Goal: Task Accomplishment & Management: Manage account settings

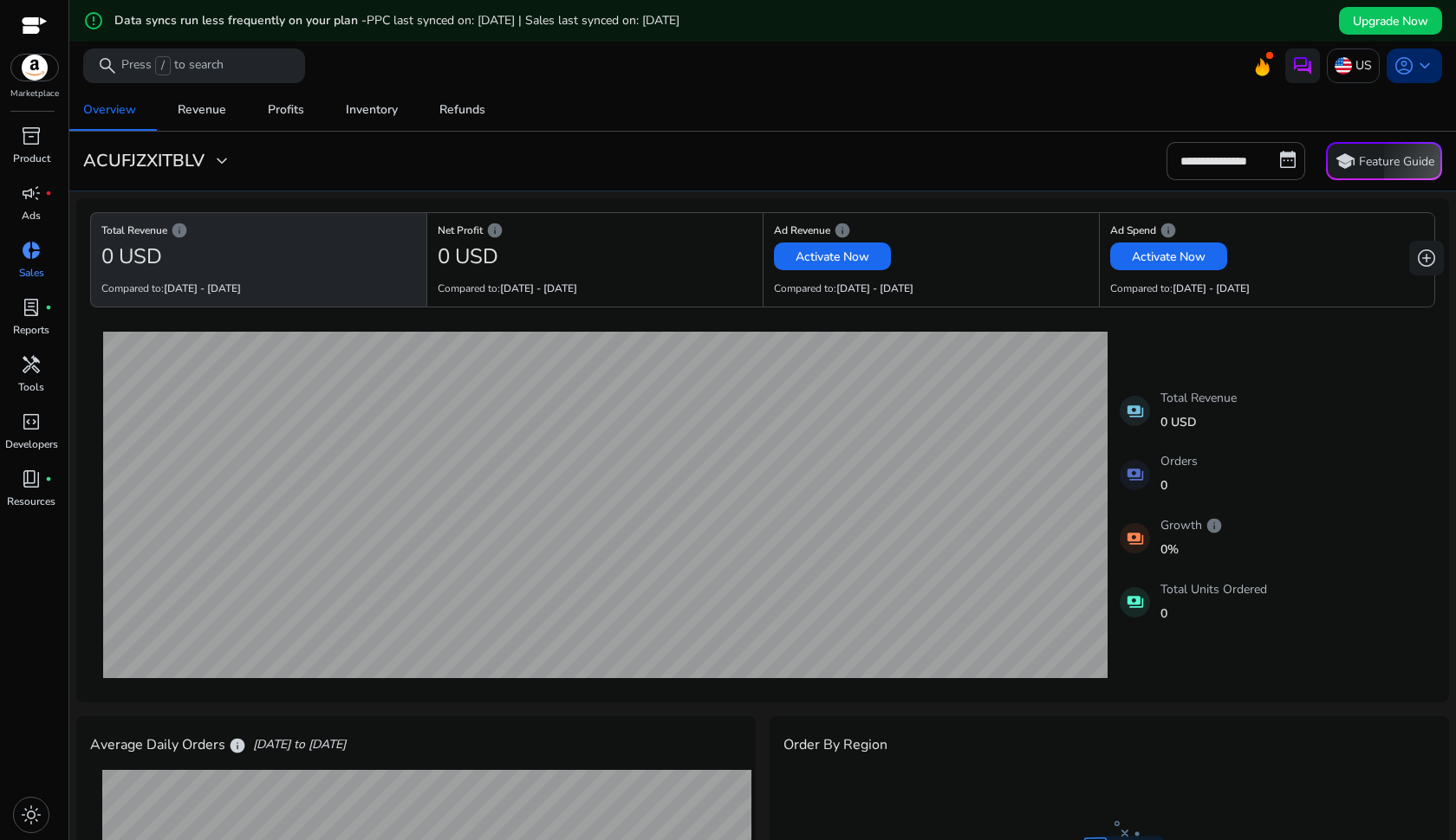
click at [1415, 71] on span "keyboard_arrow_down" at bounding box center [1425, 66] width 21 height 21
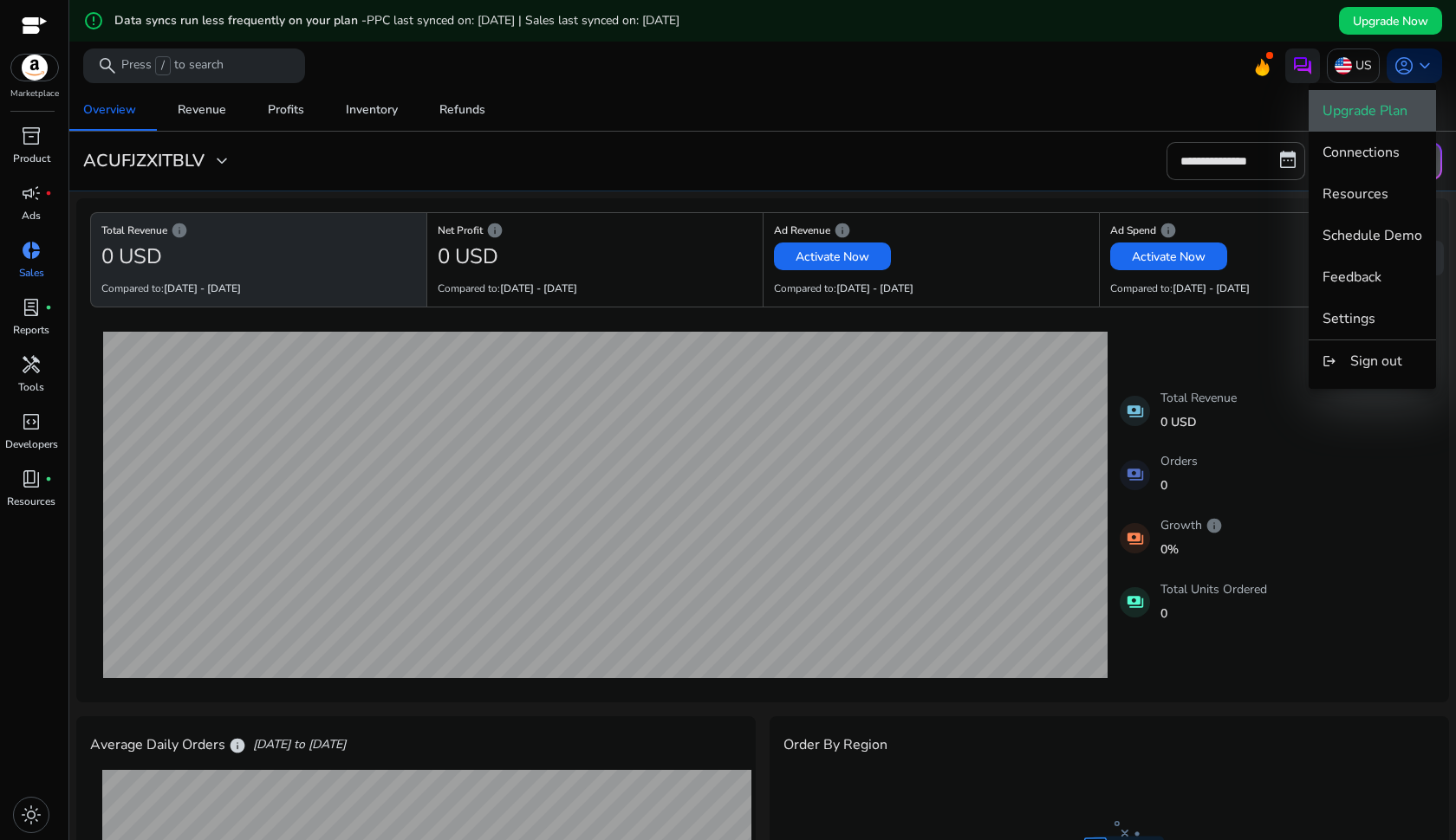
click at [1388, 103] on span "Upgrade Plan" at bounding box center [1365, 111] width 85 height 19
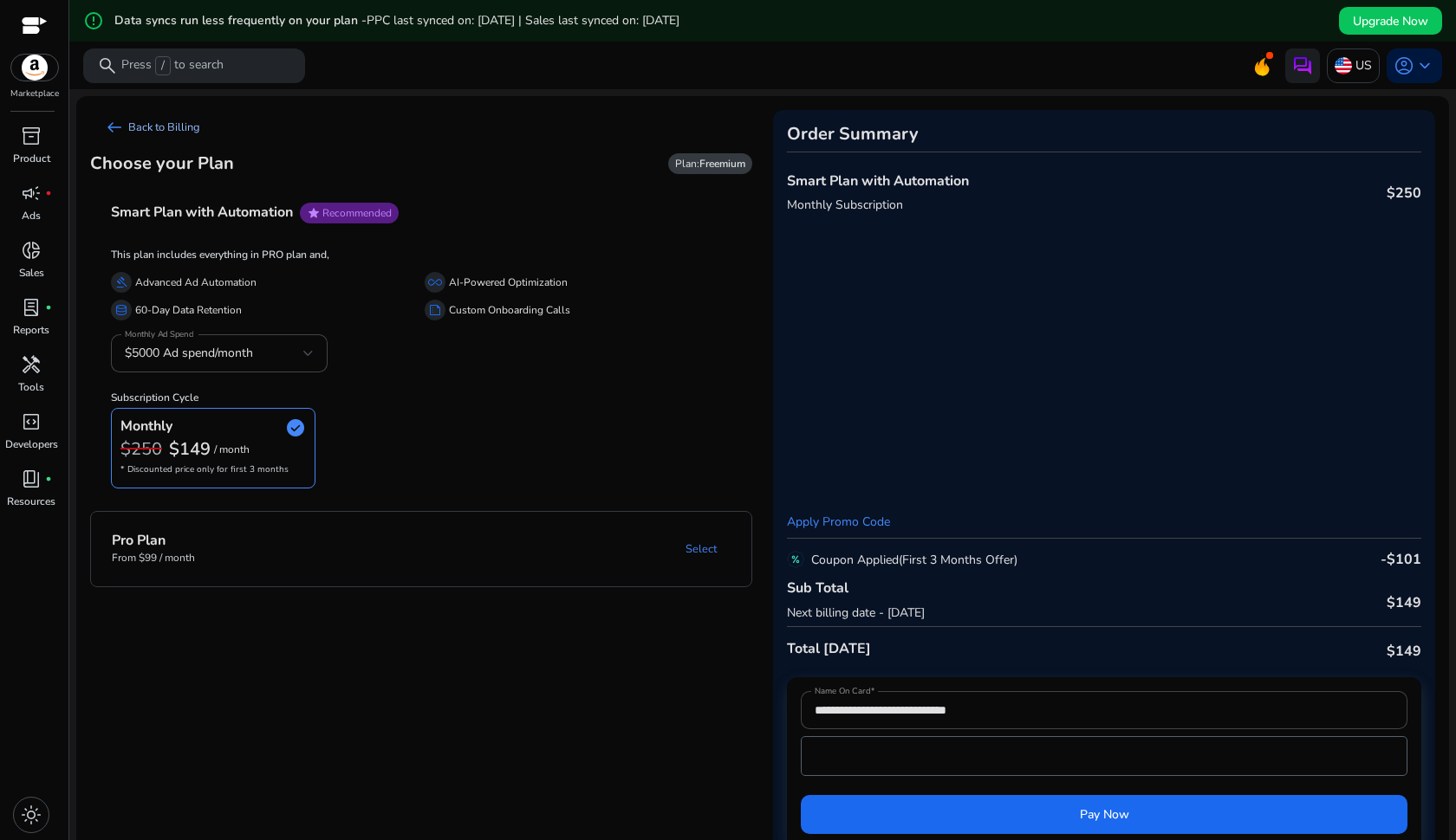
click at [153, 120] on link "arrow_left_alt Back to Billing" at bounding box center [152, 127] width 124 height 35
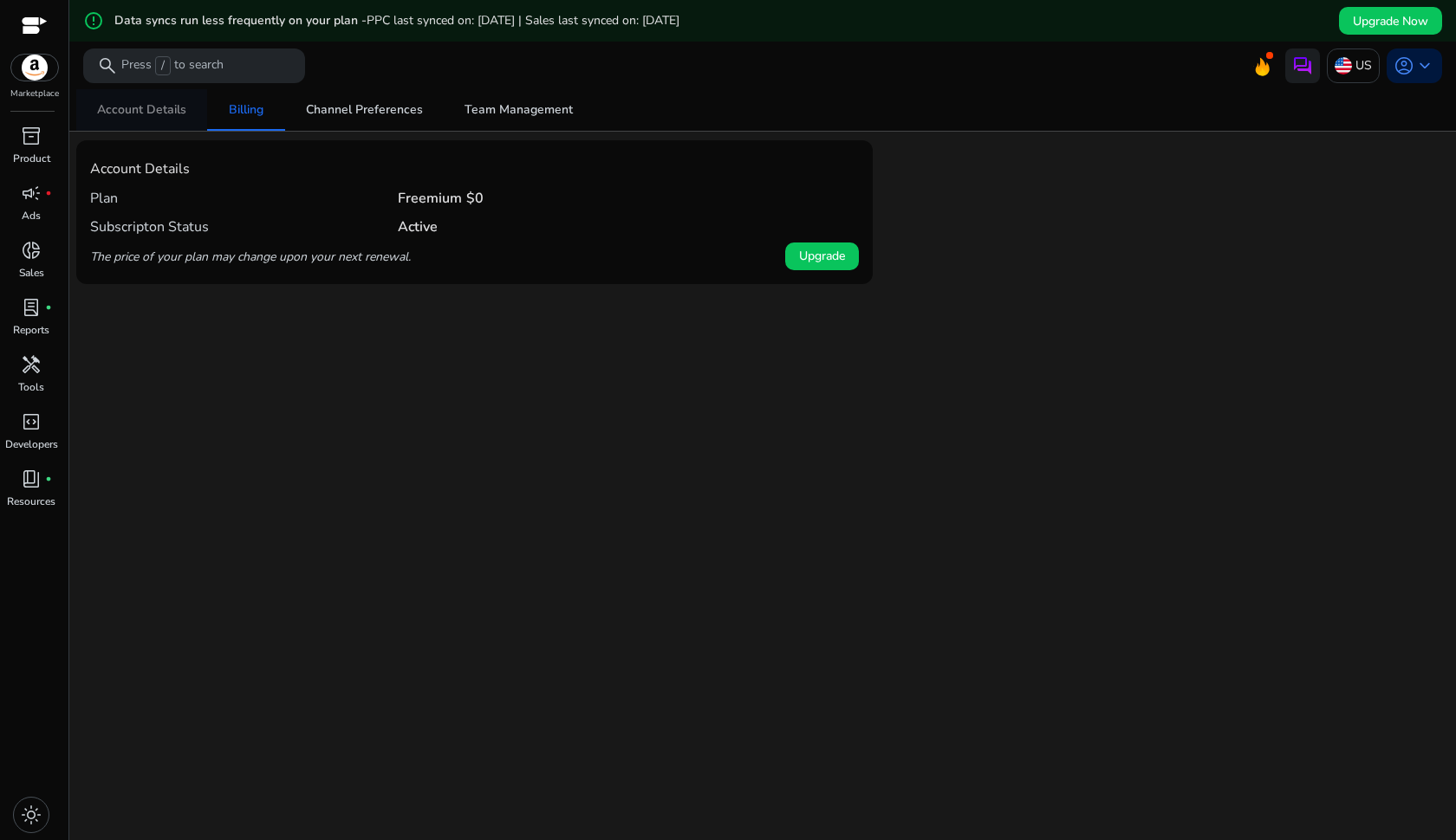
click at [165, 108] on span "Account Details" at bounding box center [141, 110] width 89 height 12
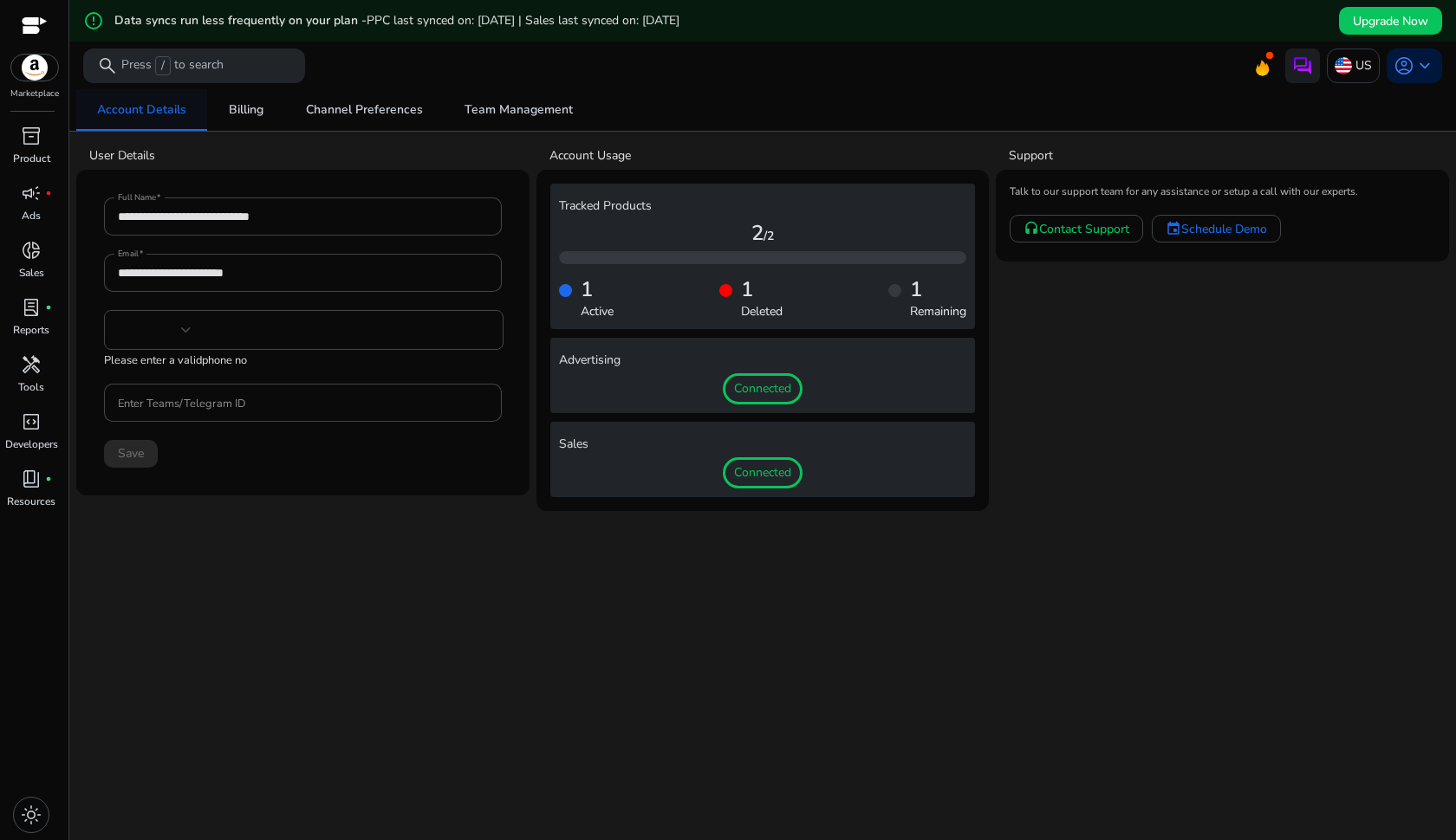
type input "***"
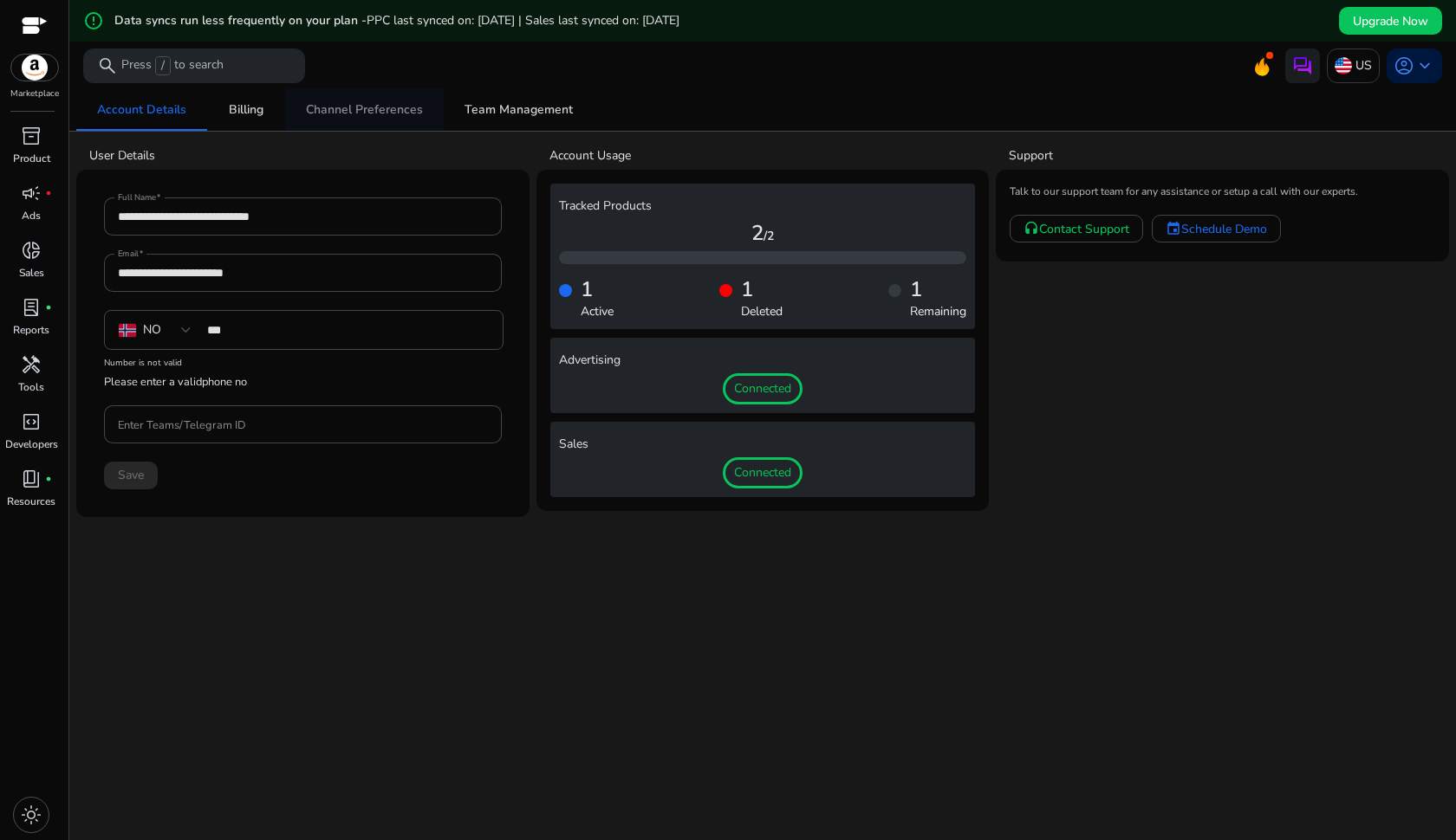
click at [366, 111] on span "Channel Preferences" at bounding box center [364, 110] width 117 height 12
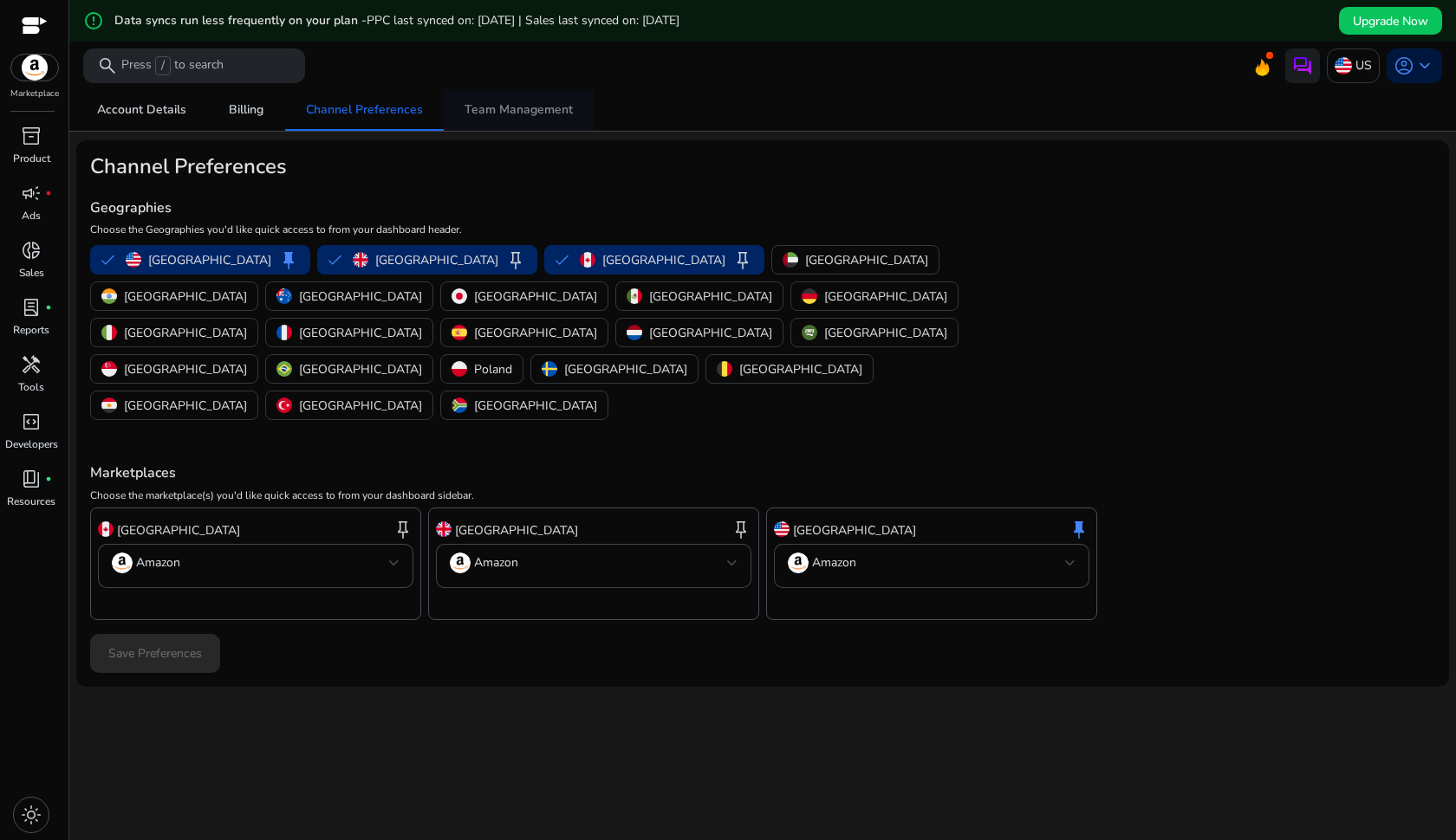
click at [490, 108] on span "Team Management" at bounding box center [518, 110] width 108 height 12
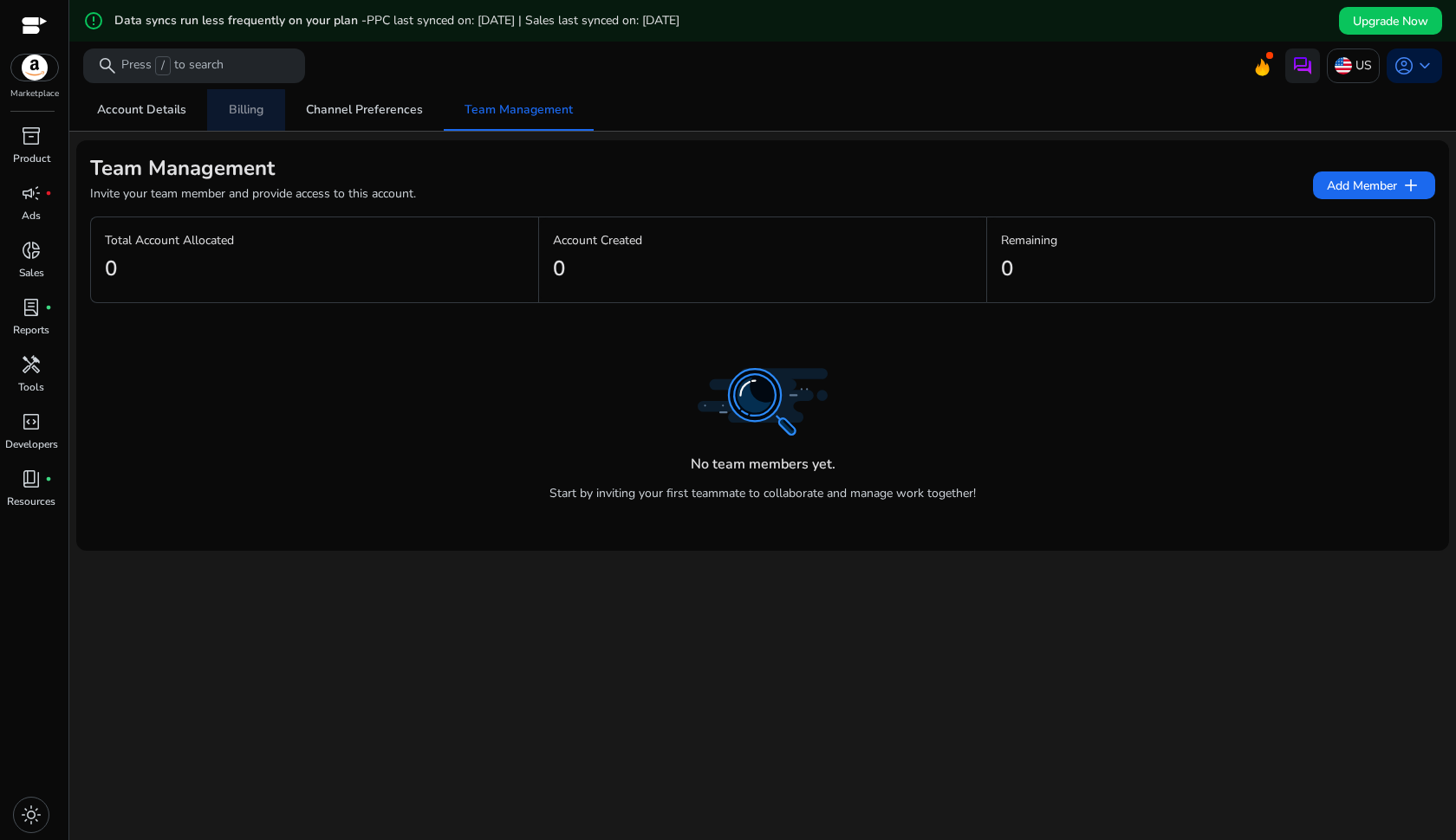
click at [241, 113] on span "Billing" at bounding box center [246, 110] width 35 height 12
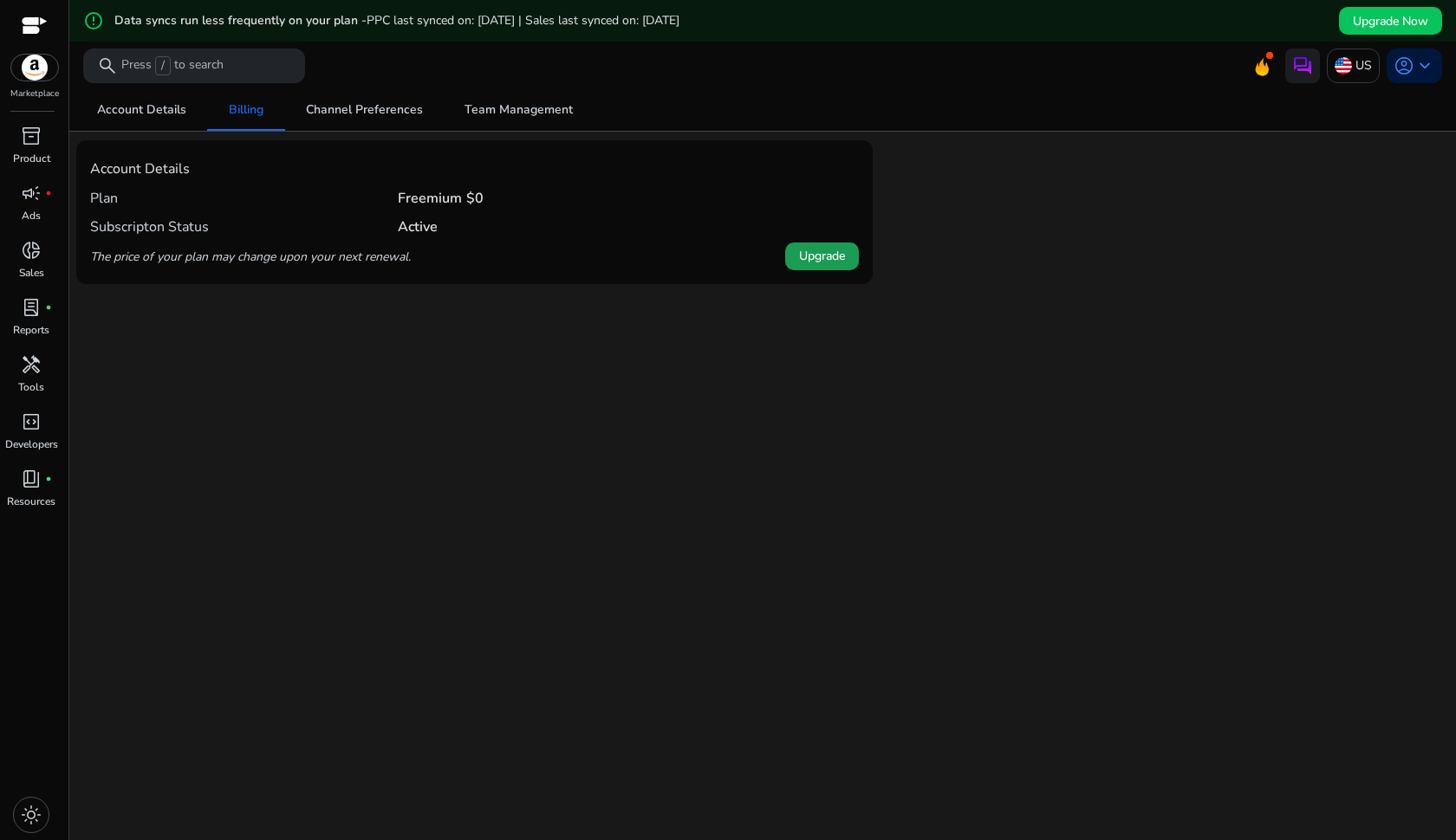
click at [808, 267] on span at bounding box center [822, 256] width 74 height 41
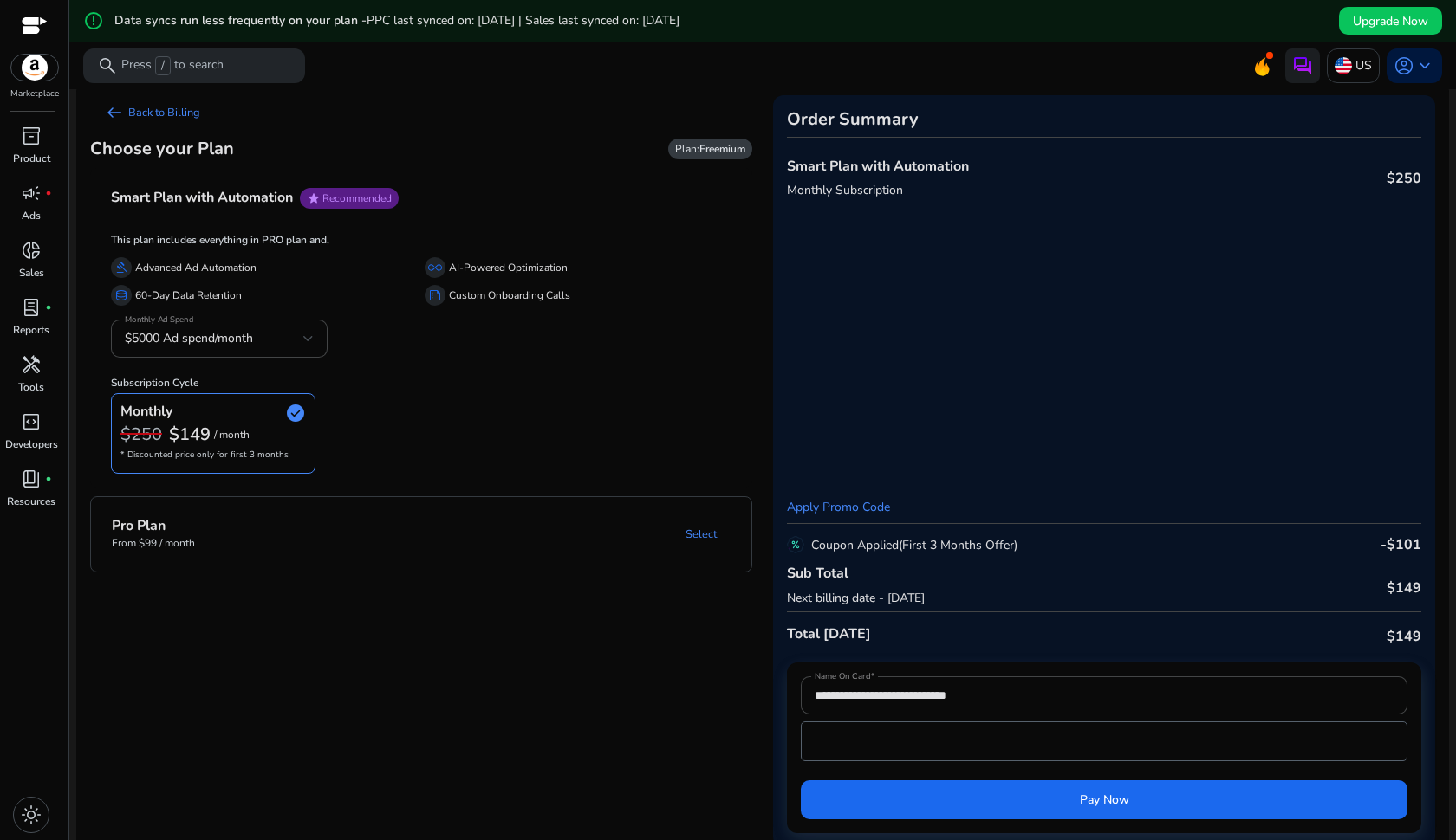
scroll to position [13, 0]
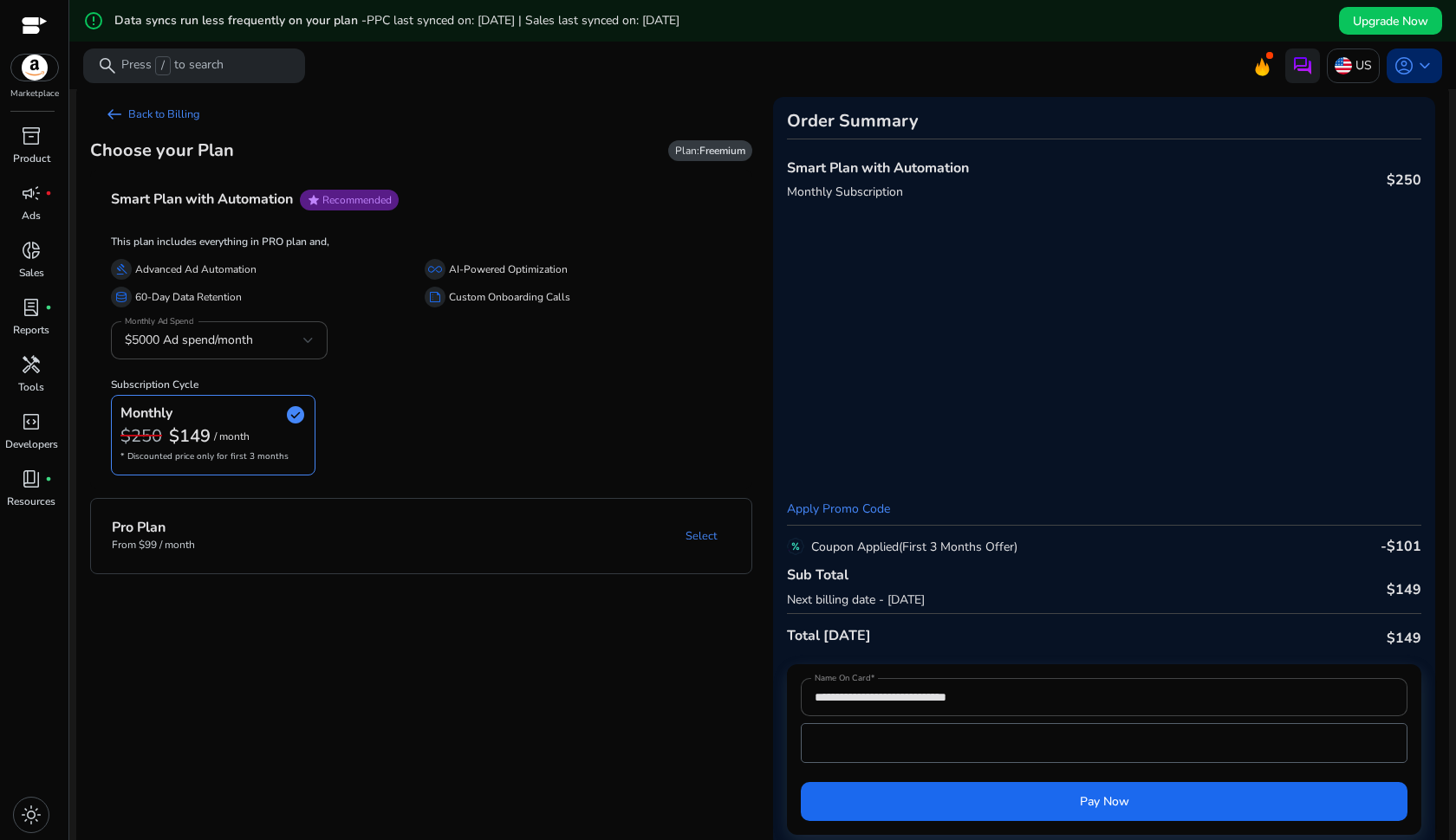
click at [1415, 73] on span "keyboard_arrow_down" at bounding box center [1425, 66] width 21 height 21
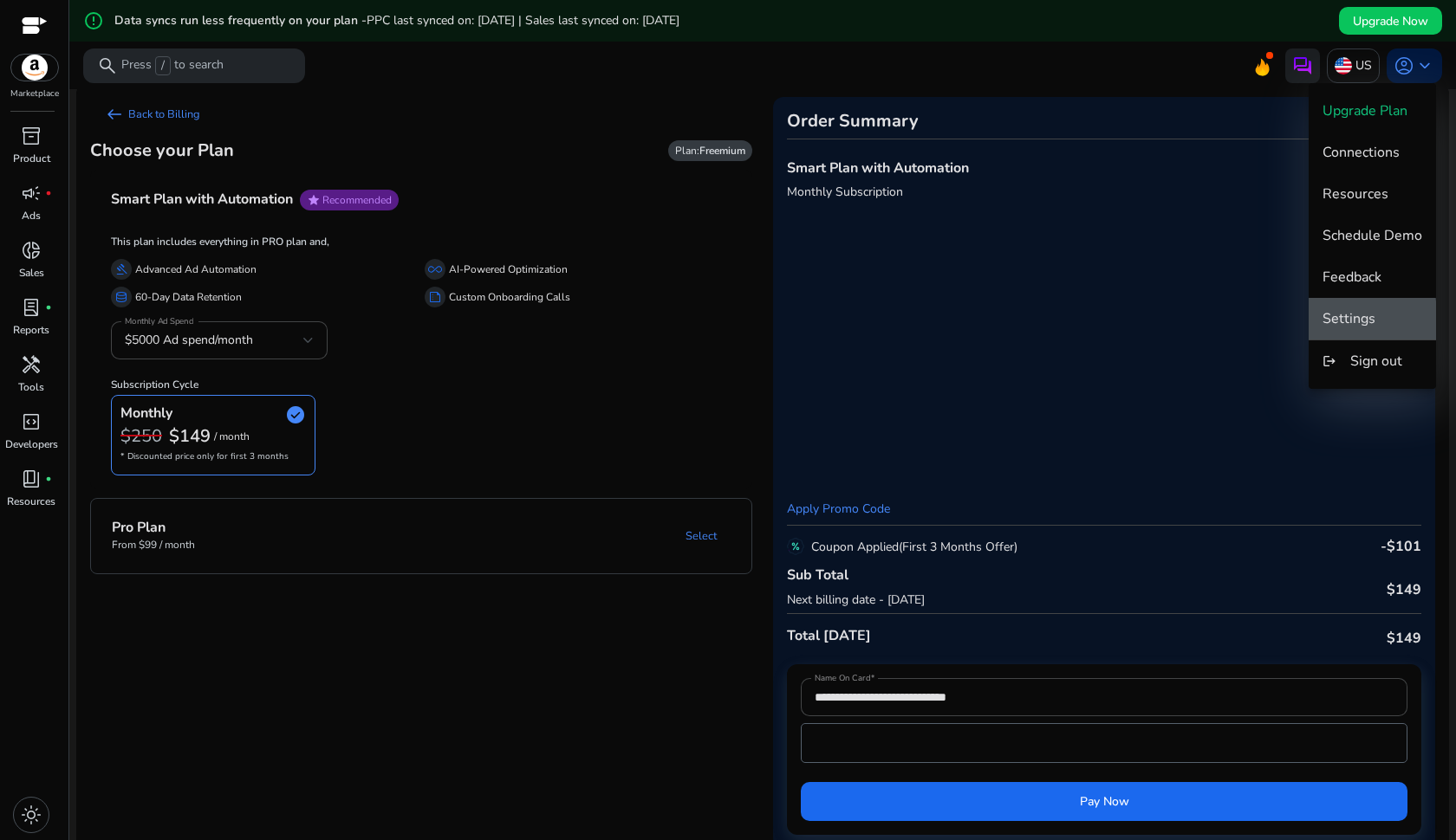
click at [1361, 321] on span "Settings" at bounding box center [1349, 318] width 53 height 19
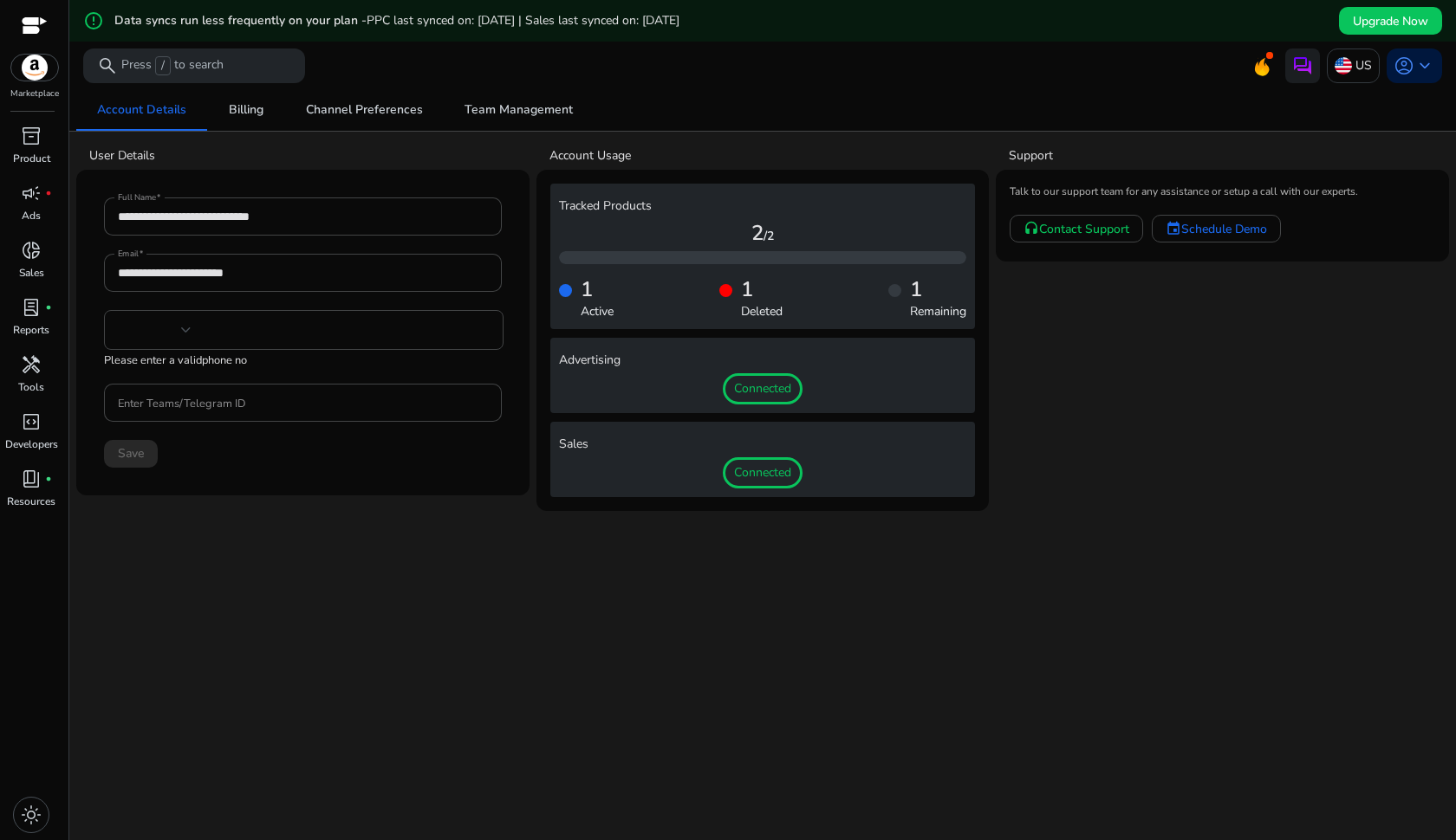
type input "***"
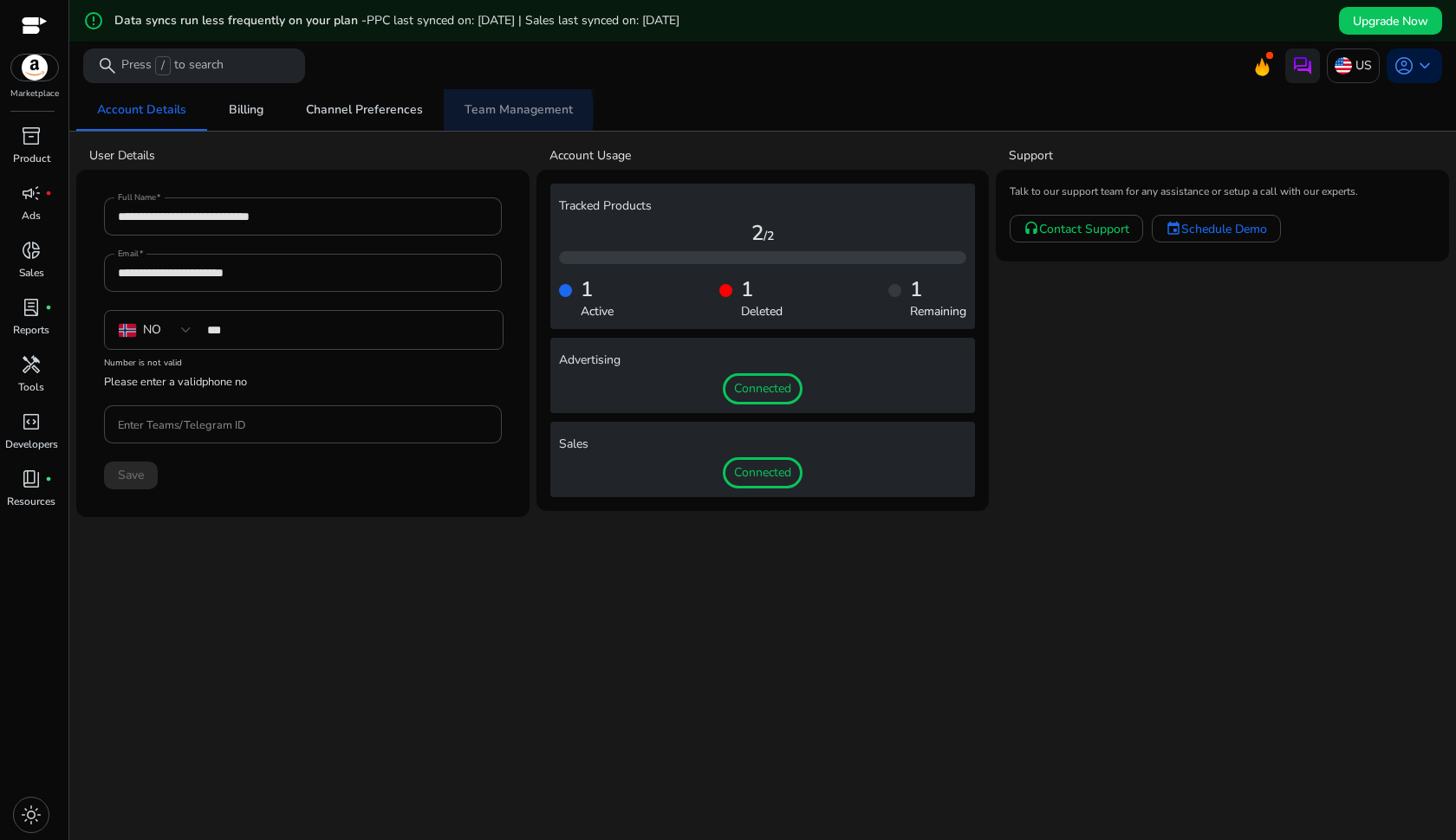
click at [488, 112] on span "Team Management" at bounding box center [518, 110] width 108 height 12
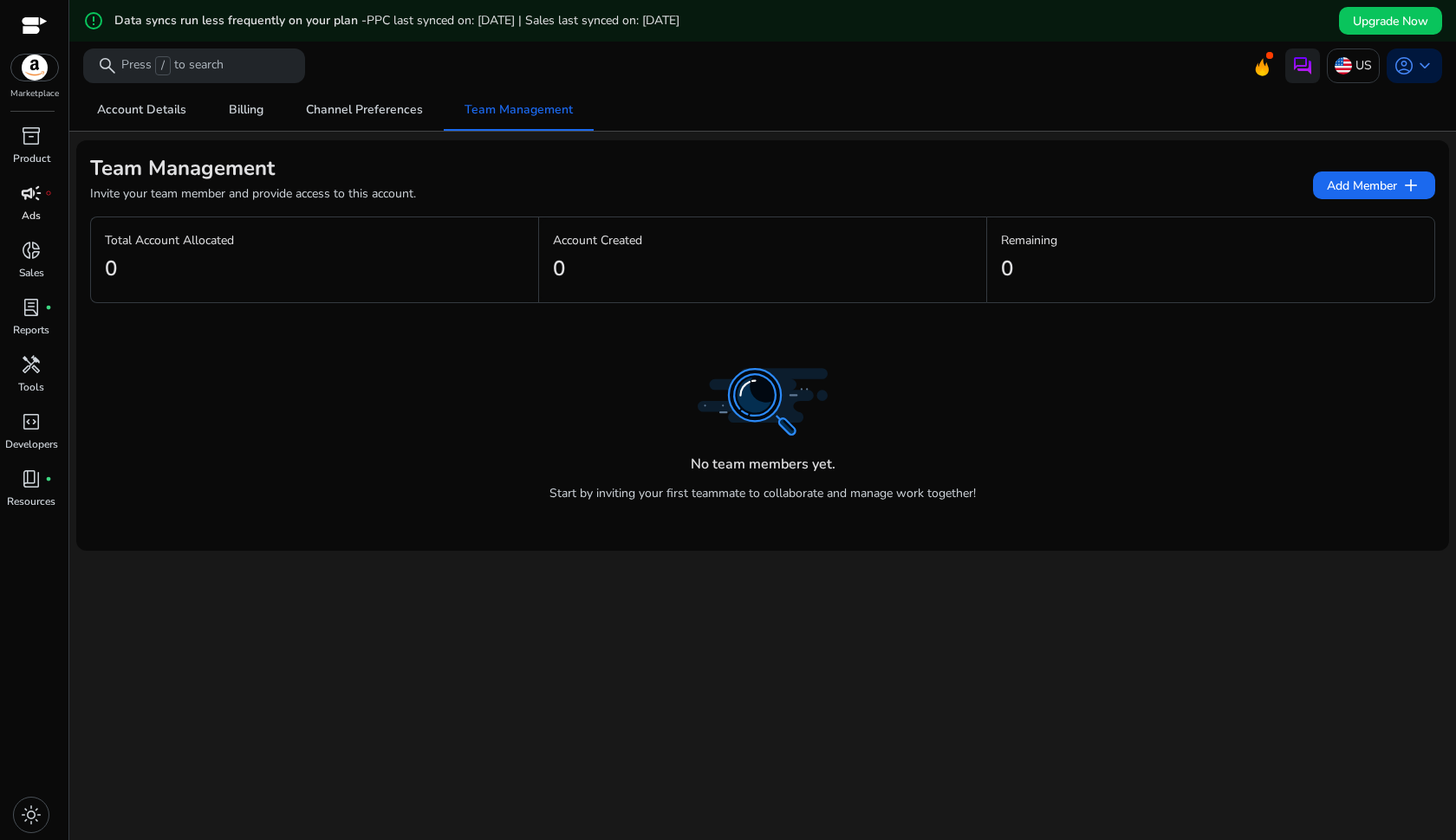
click at [35, 206] on div "campaign fiber_manual_record" at bounding box center [31, 192] width 49 height 28
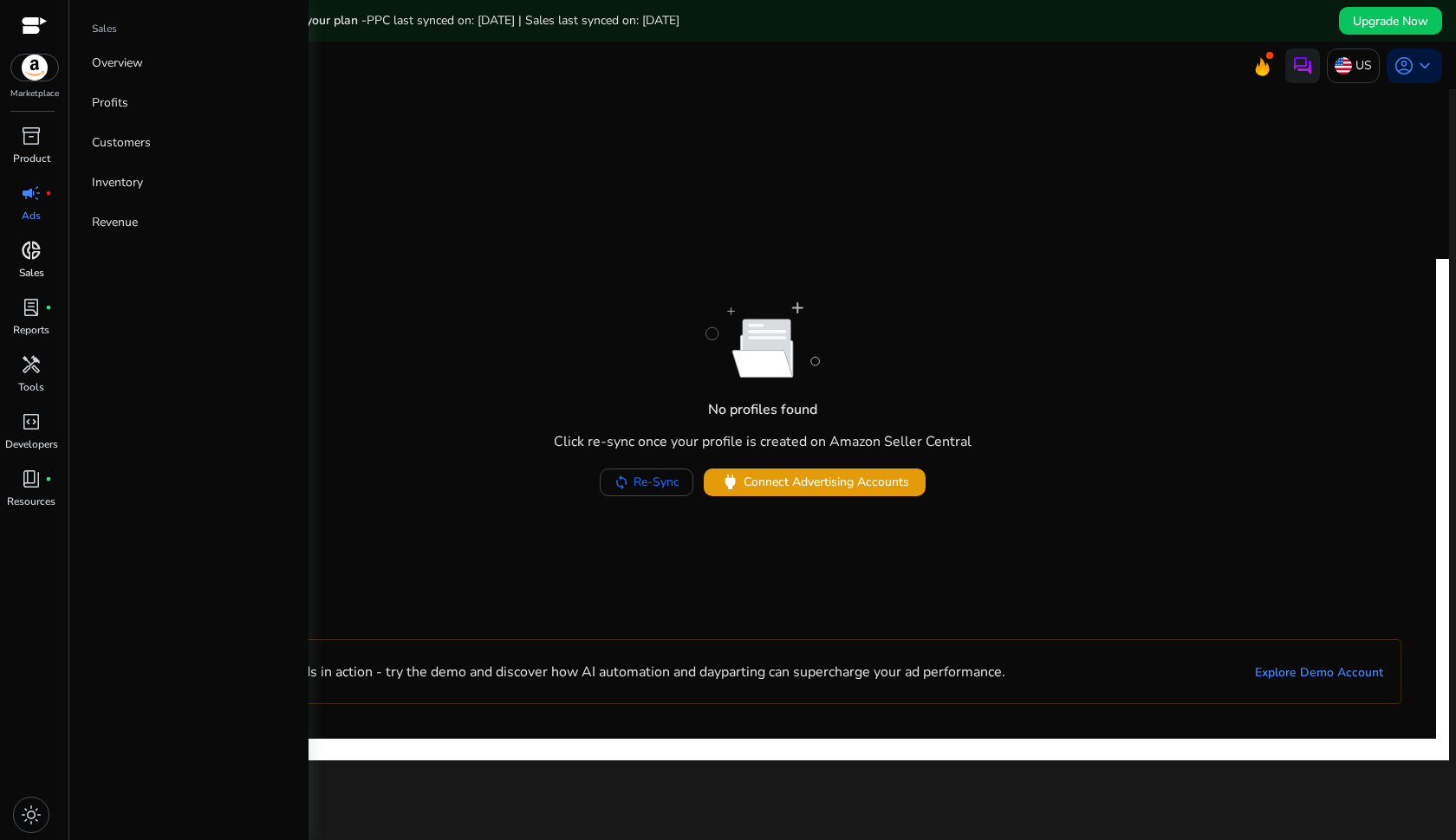
click at [32, 260] on span "donut_small" at bounding box center [31, 250] width 21 height 21
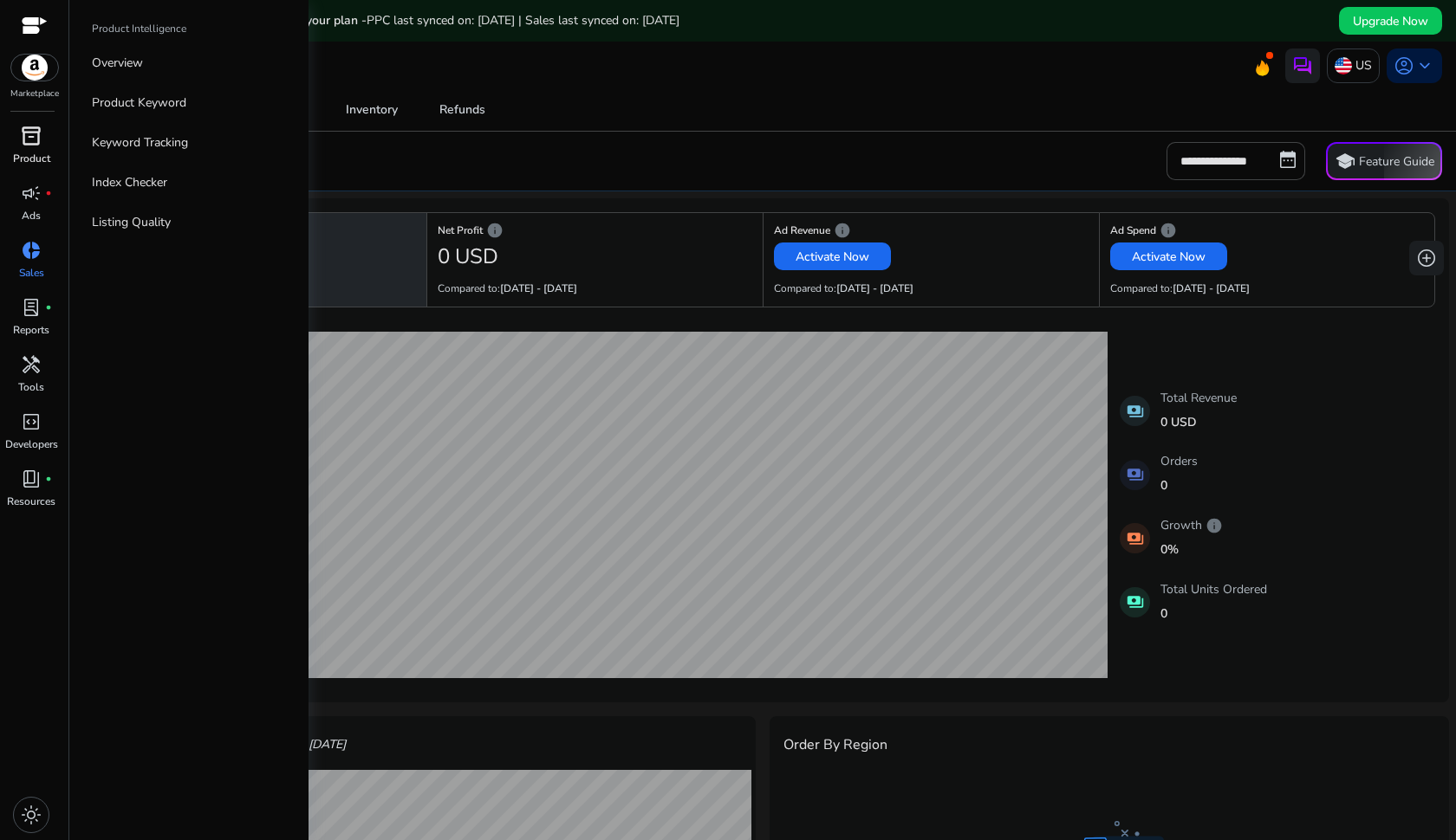
click at [34, 146] on span "inventory_2" at bounding box center [31, 136] width 21 height 21
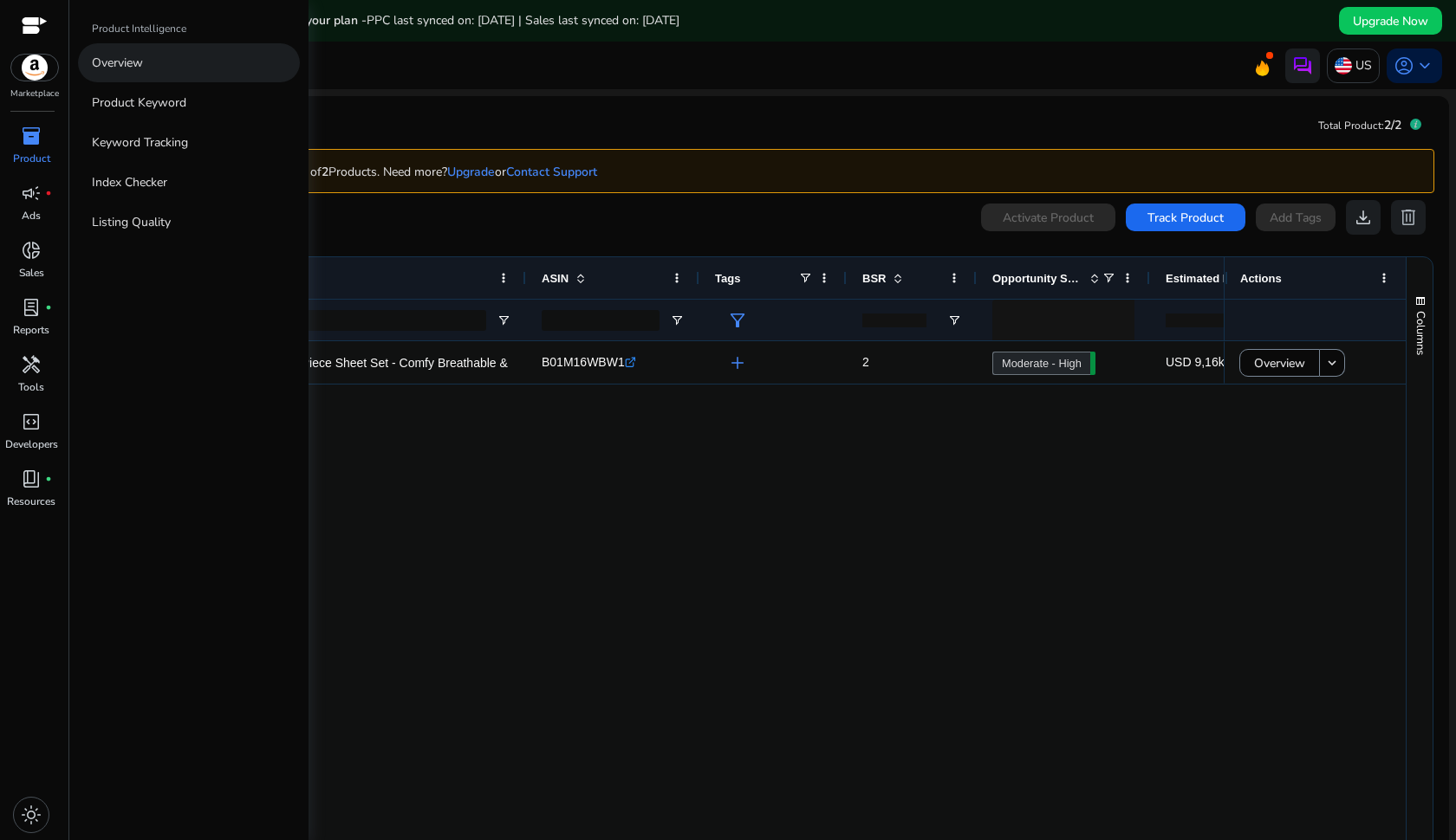
click at [173, 64] on link "Overview" at bounding box center [189, 62] width 222 height 39
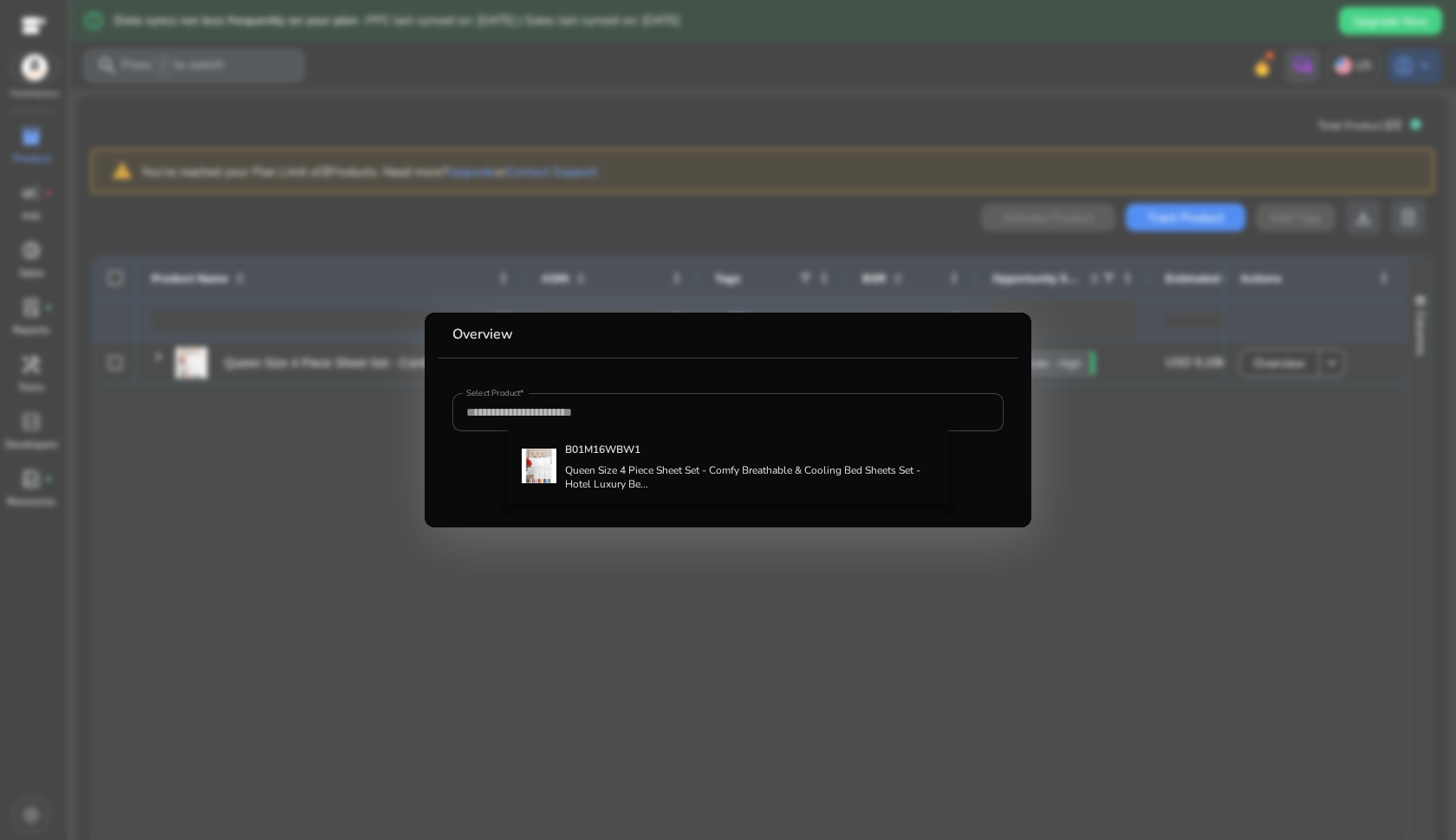
click at [600, 574] on div at bounding box center [728, 420] width 1456 height 840
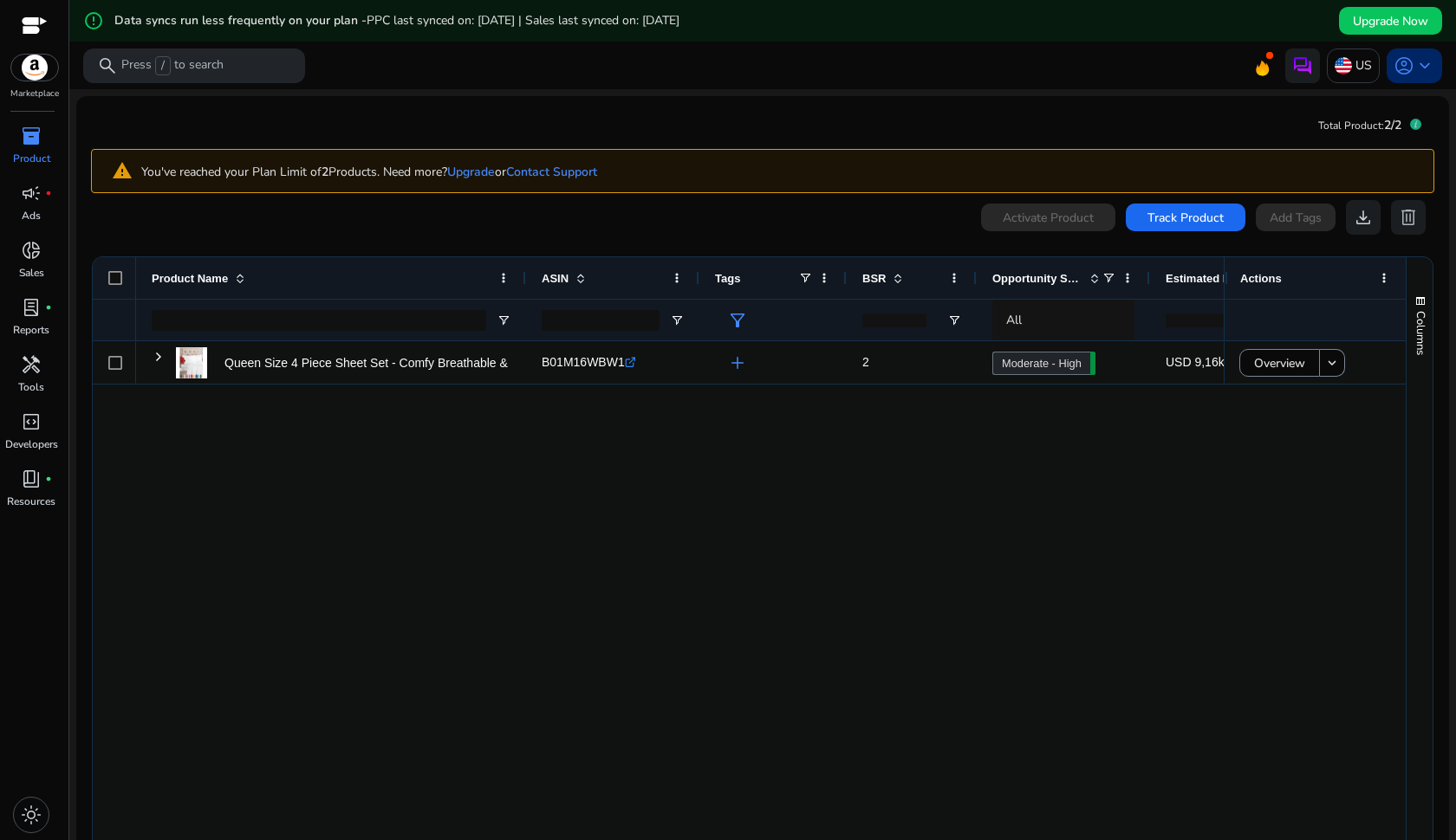
click at [1415, 70] on span "keyboard_arrow_down" at bounding box center [1425, 66] width 21 height 21
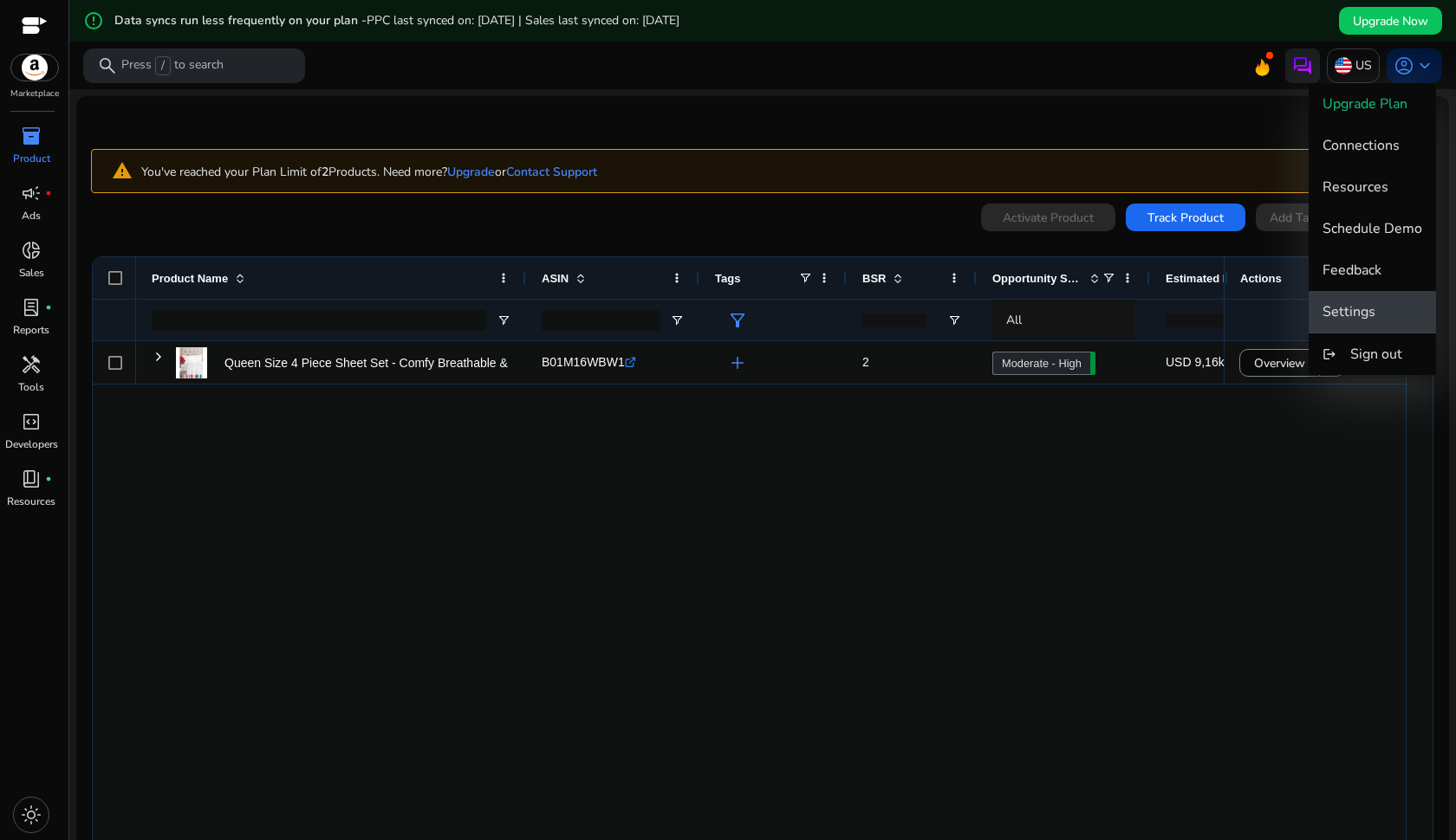
click at [1374, 309] on span "Settings" at bounding box center [1349, 311] width 53 height 19
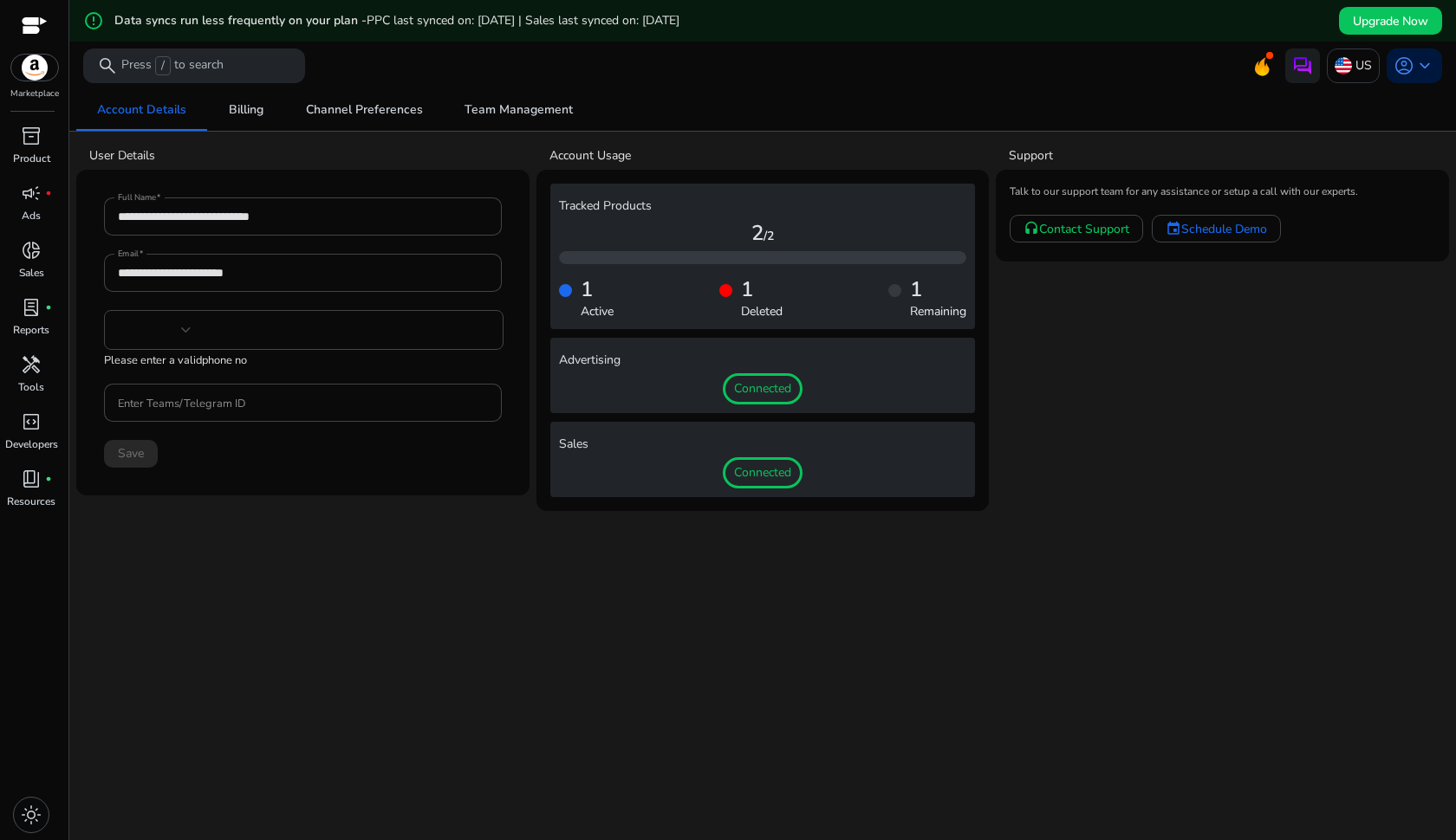
type input "***"
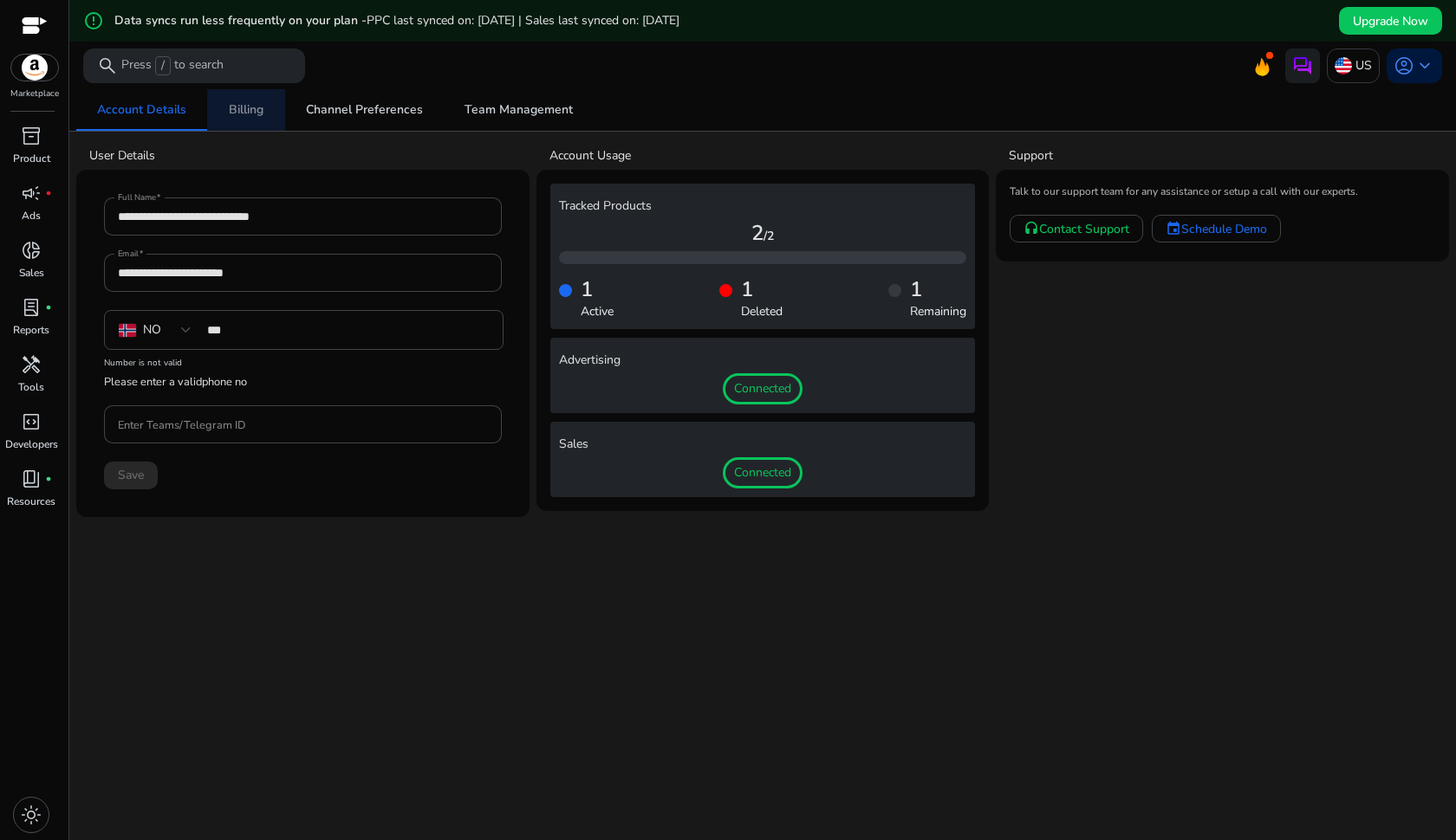
click at [246, 105] on span "Billing" at bounding box center [246, 110] width 35 height 12
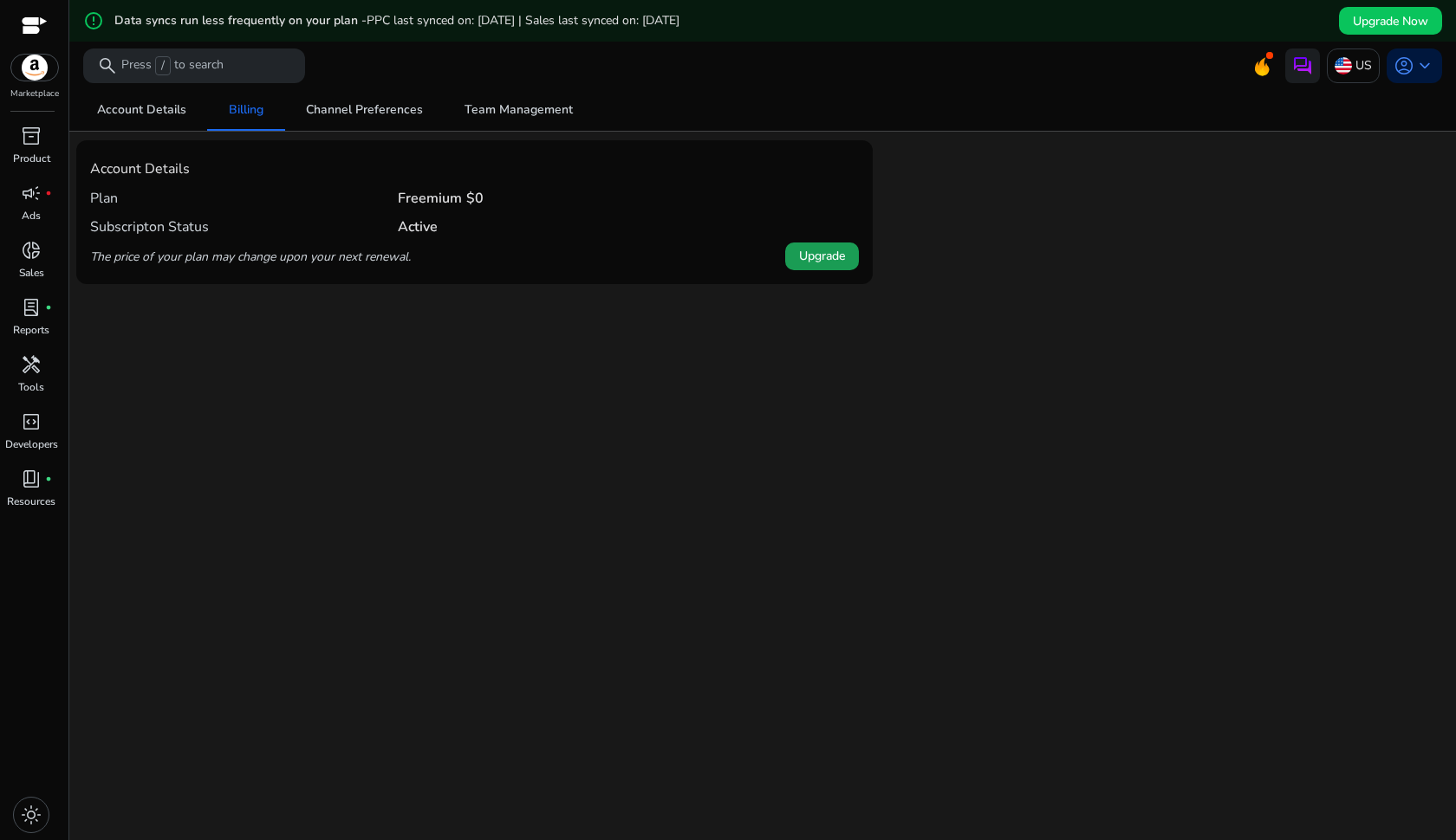
click at [827, 251] on span "Upgrade" at bounding box center [822, 255] width 46 height 18
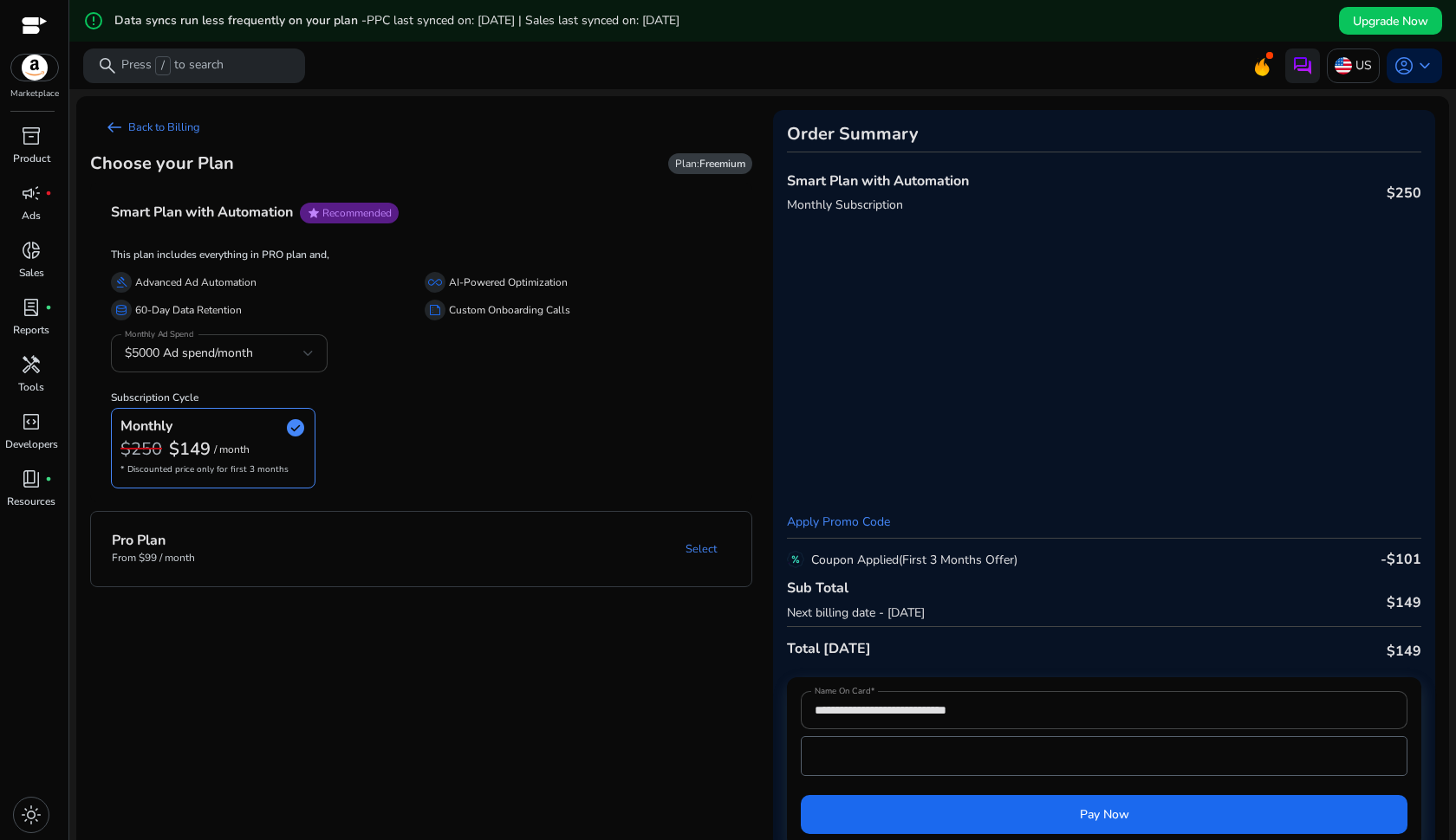
click at [315, 354] on div "Monthly Ad Spend $5000 Ad spend/month" at bounding box center [219, 353] width 217 height 38
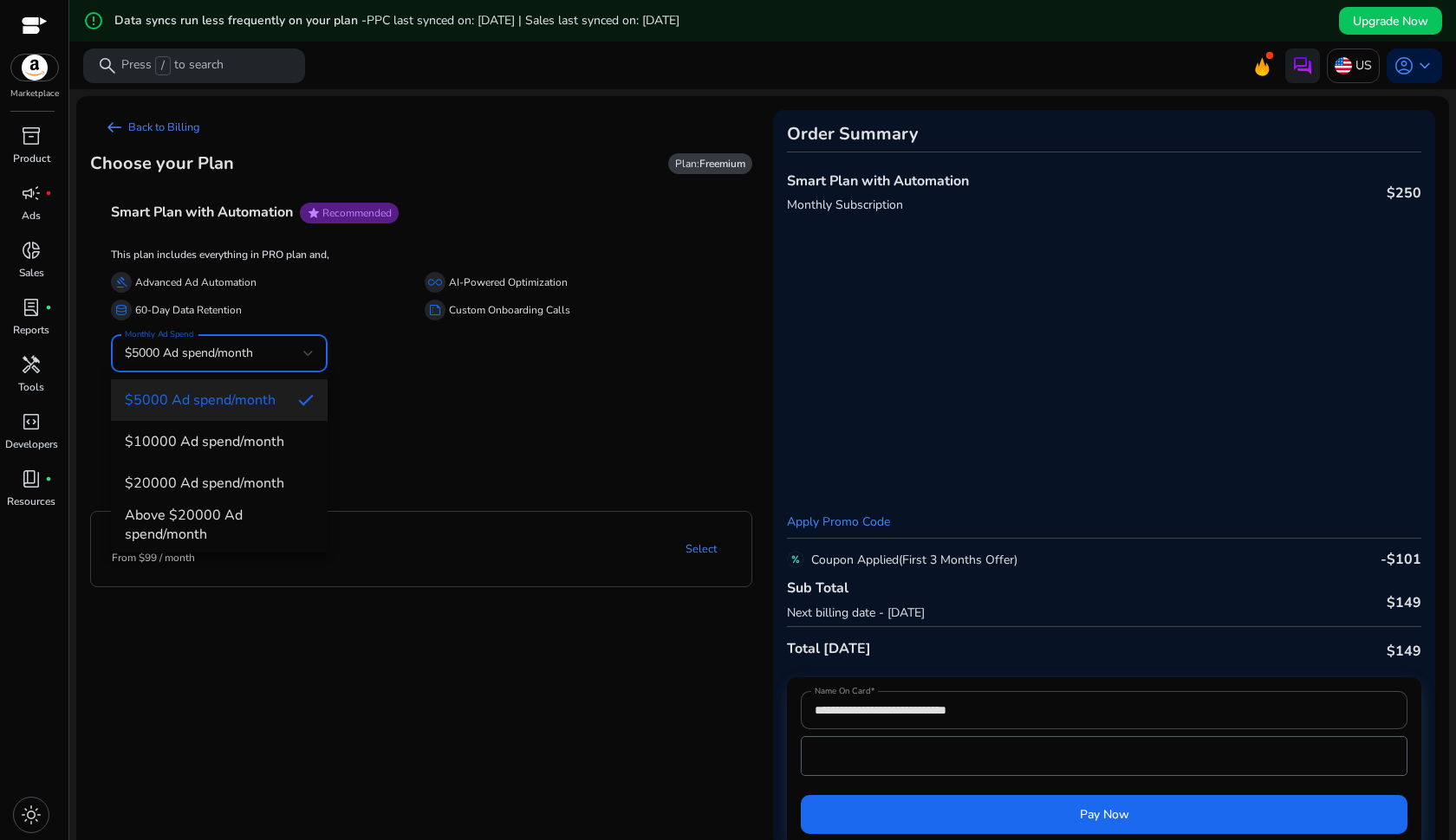
click at [387, 418] on div at bounding box center [728, 420] width 1456 height 840
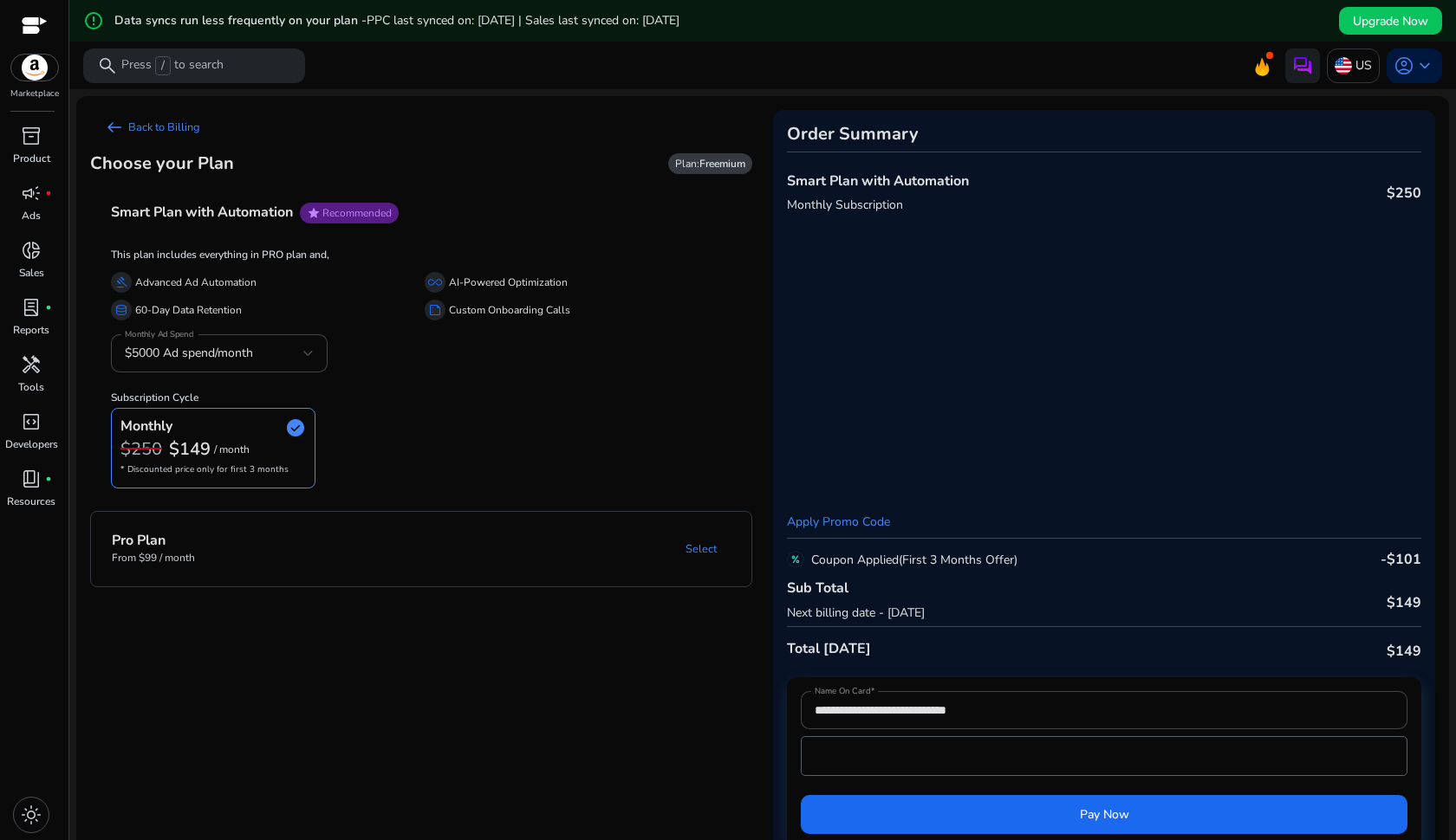
click at [710, 170] on b "Freemium" at bounding box center [722, 163] width 46 height 13
click at [173, 130] on link "arrow_left_alt Back to Billing" at bounding box center [152, 127] width 124 height 35
